Goal: Task Accomplishment & Management: Manage account settings

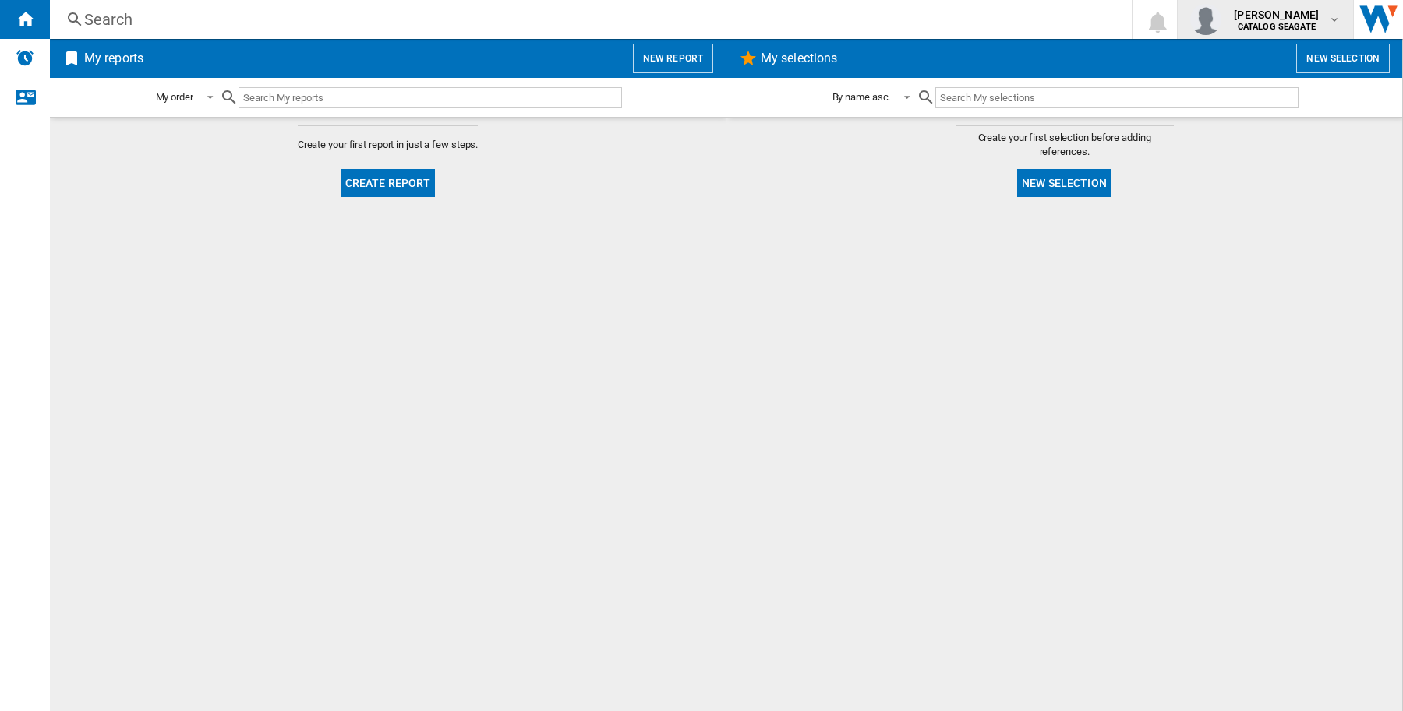
click at [1310, 23] on span "CATALOG SEAGATE" at bounding box center [1276, 27] width 85 height 9
click at [1280, 126] on button "Logout" at bounding box center [1222, 136] width 164 height 31
